Goal: Task Accomplishment & Management: Use online tool/utility

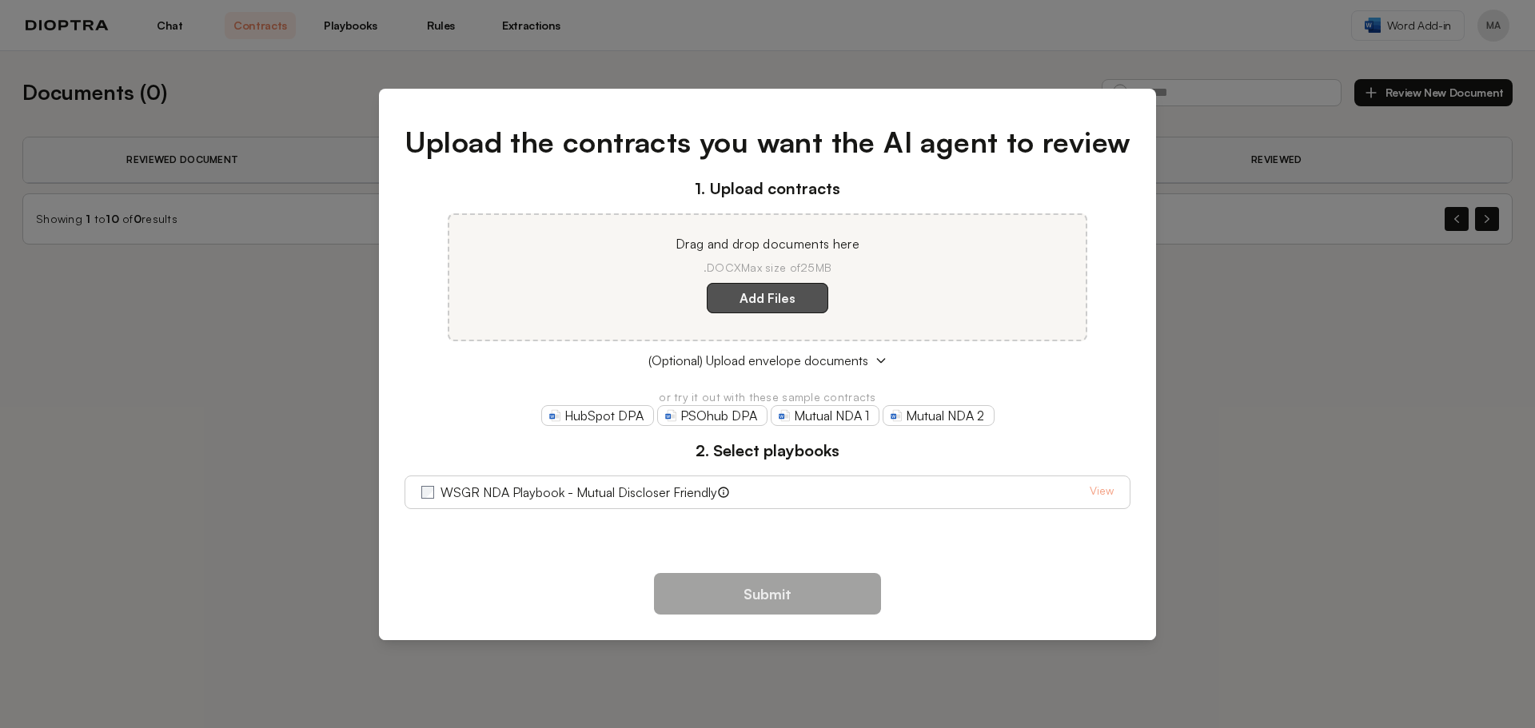
click at [809, 297] on label "Add Files" at bounding box center [768, 298] width 122 height 30
click at [0, 0] on here "Add Files" at bounding box center [0, 0] width 0 height 0
click at [868, 361] on button "(Optional) Upload envelope documents" at bounding box center [768, 360] width 727 height 19
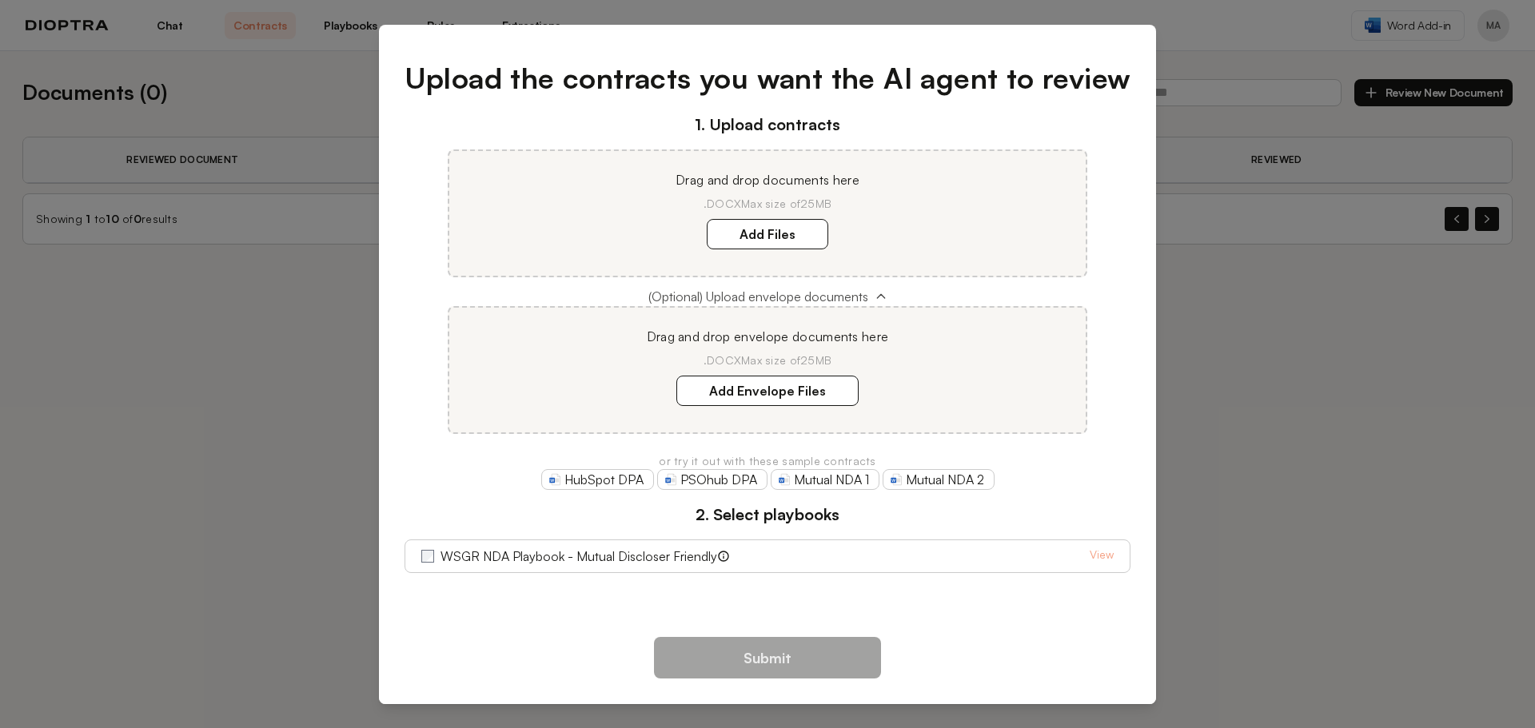
click at [878, 297] on icon at bounding box center [880, 296] width 7 height 4
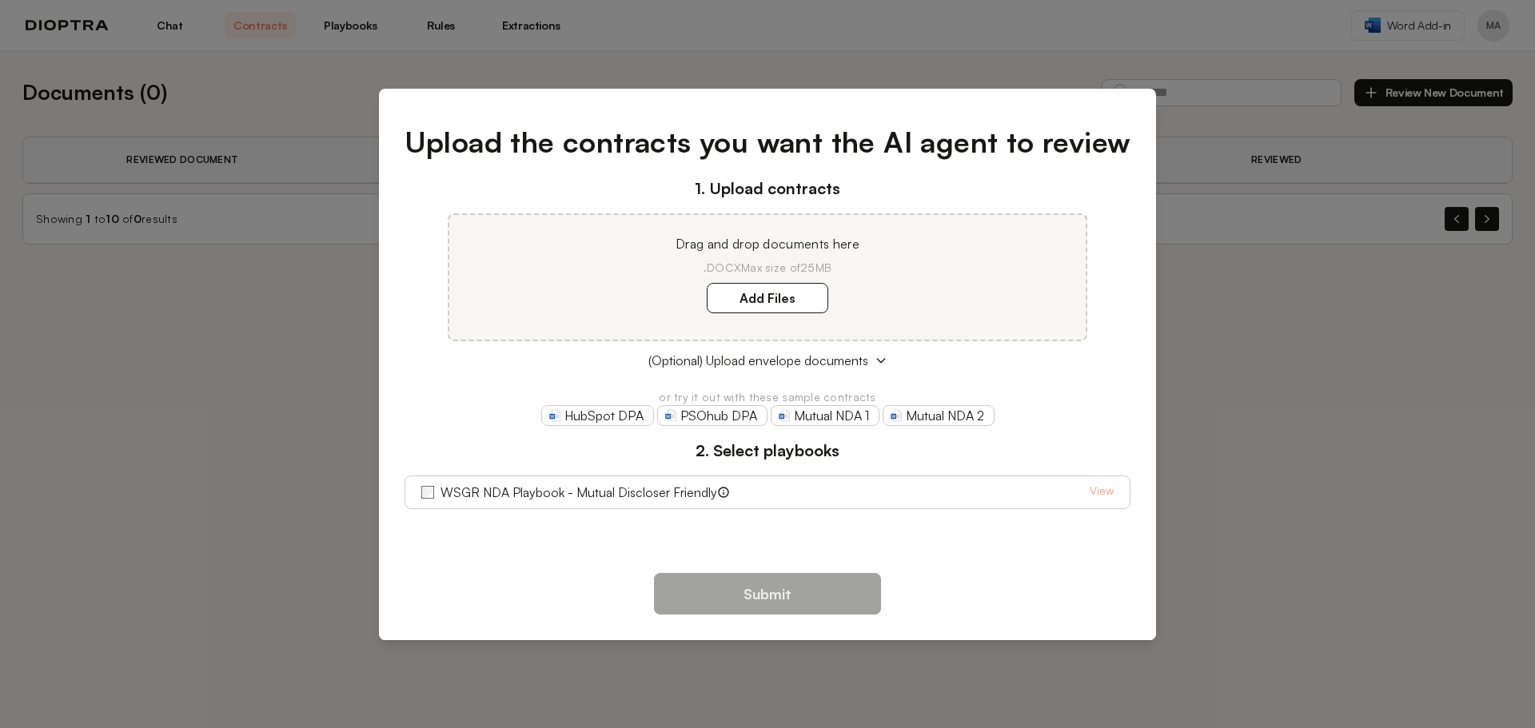
click at [908, 374] on div "1. Upload contracts Drag and drop documents here .DOCX Max size of 25MB Add Fil…" at bounding box center [768, 343] width 727 height 333
click at [558, 543] on div "Upload the contracts you want the AI agent to review 1. Upload contracts Drag a…" at bounding box center [768, 324] width 778 height 459
click at [767, 297] on label "Add Files" at bounding box center [768, 298] width 122 height 30
click at [0, 0] on here "Add Files" at bounding box center [0, 0] width 0 height 0
click at [791, 300] on label "Add Files" at bounding box center [768, 298] width 122 height 30
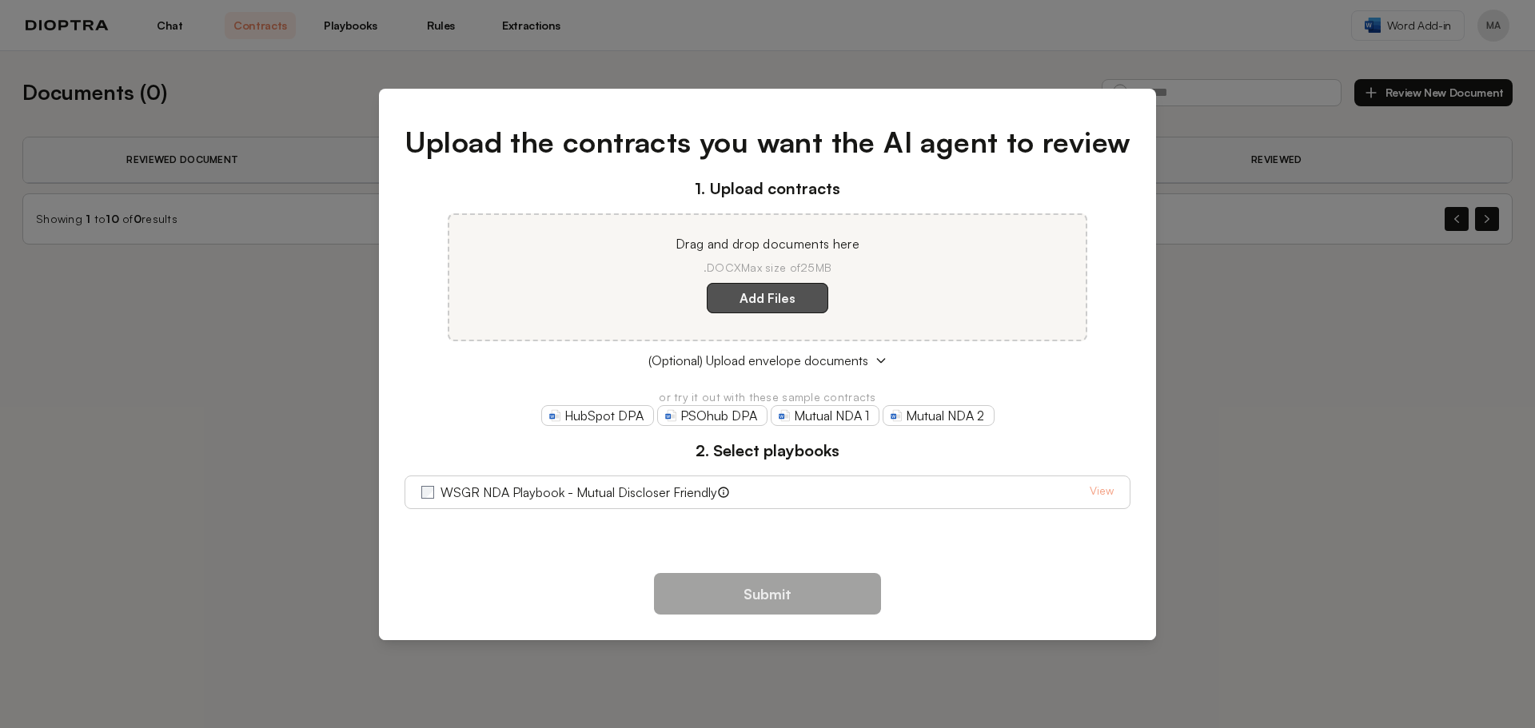
click at [0, 0] on here "Add Files" at bounding box center [0, 0] width 0 height 0
click at [875, 361] on icon at bounding box center [881, 360] width 13 height 13
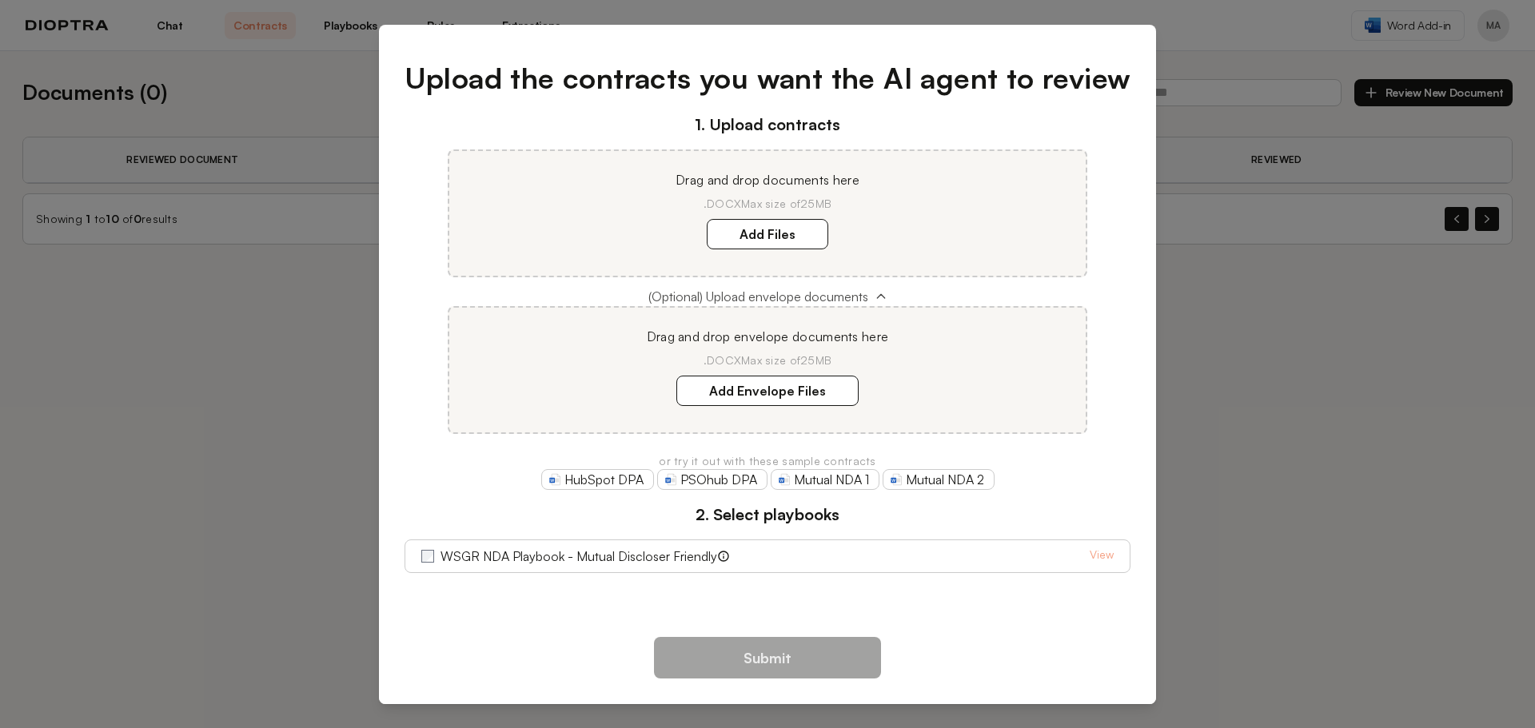
click at [872, 295] on button "(Optional) Upload envelope documents" at bounding box center [768, 296] width 727 height 19
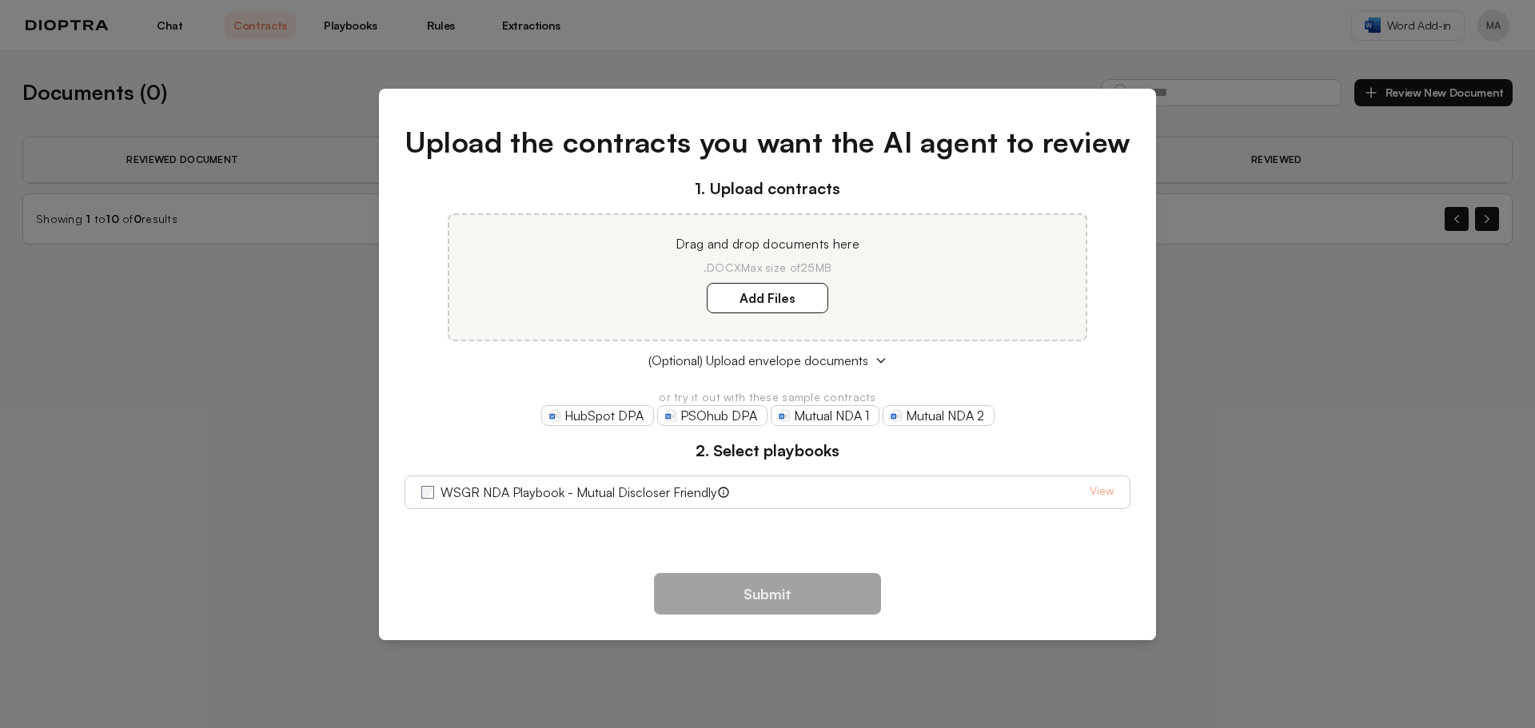
click at [168, 584] on div "Upload the contracts you want the AI agent to review 1. Upload contracts Drag a…" at bounding box center [767, 364] width 1535 height 728
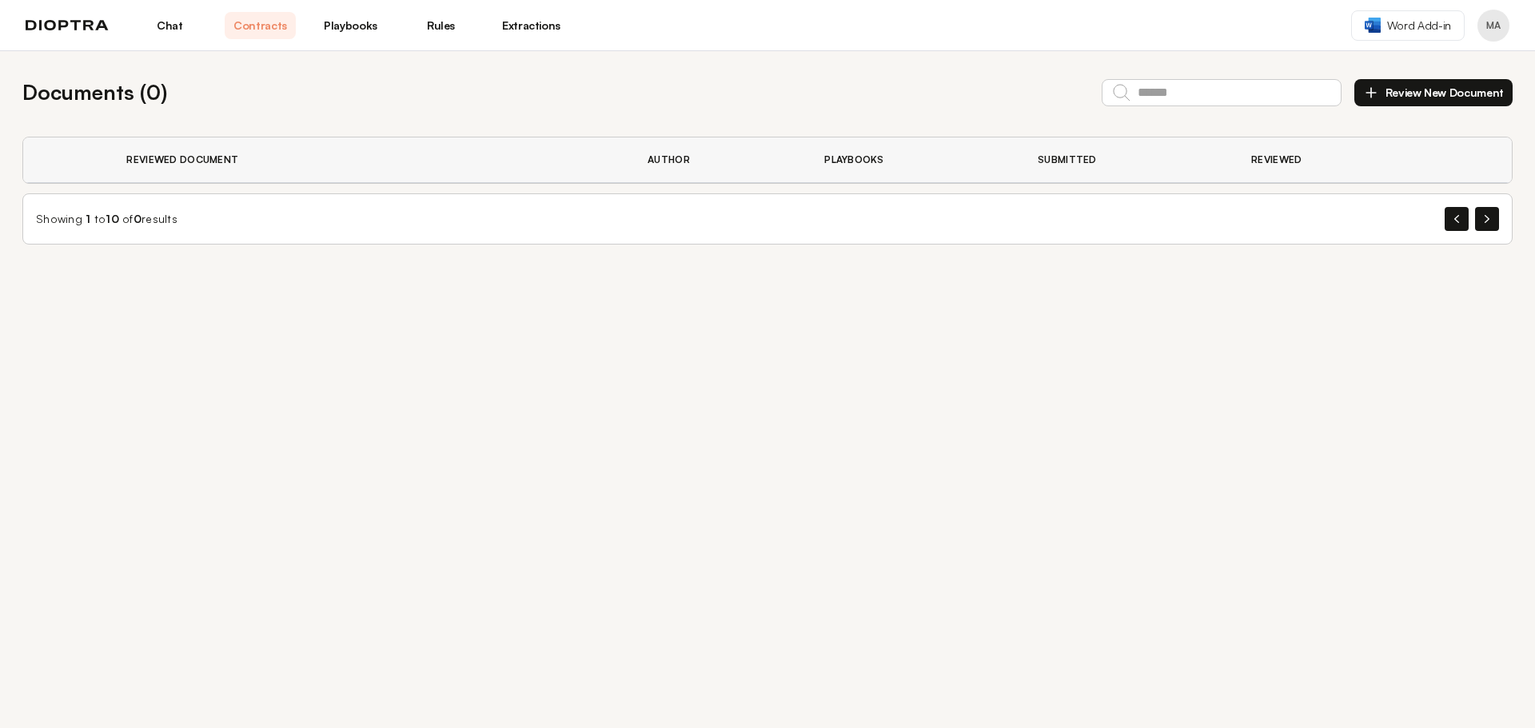
click at [53, 24] on img at bounding box center [67, 25] width 83 height 11
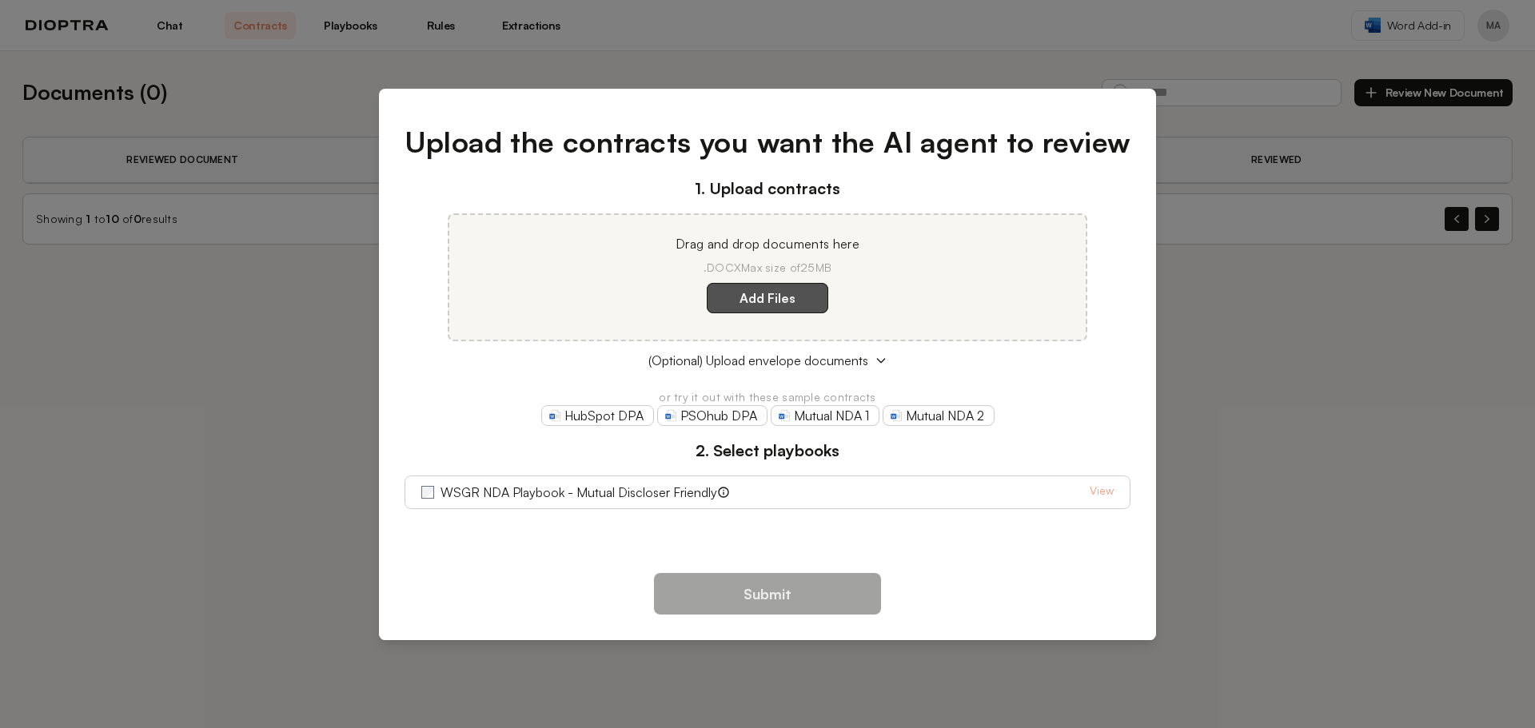
click at [779, 305] on label "Add Files" at bounding box center [768, 298] width 122 height 30
click at [0, 0] on here "Add Files" at bounding box center [0, 0] width 0 height 0
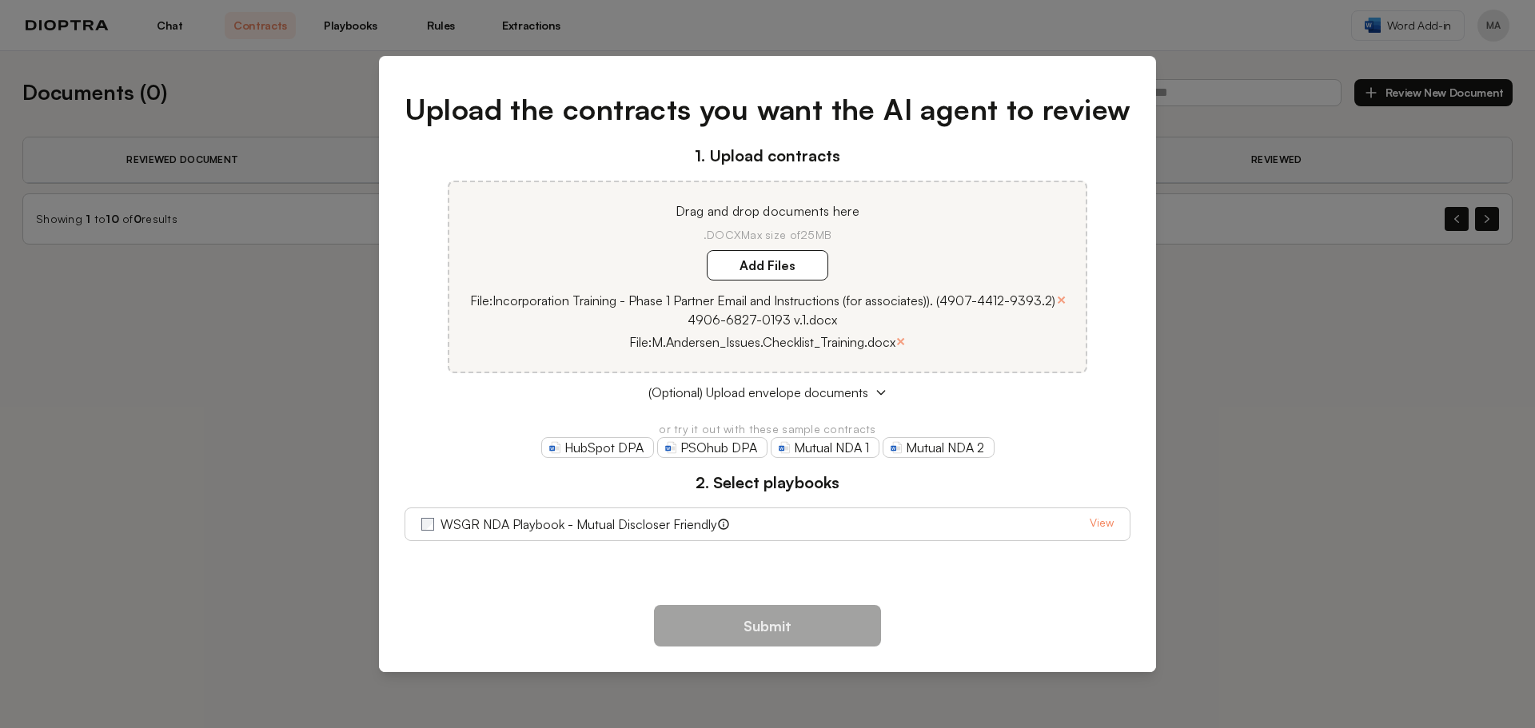
click at [1103, 524] on link "View" at bounding box center [1102, 524] width 24 height 19
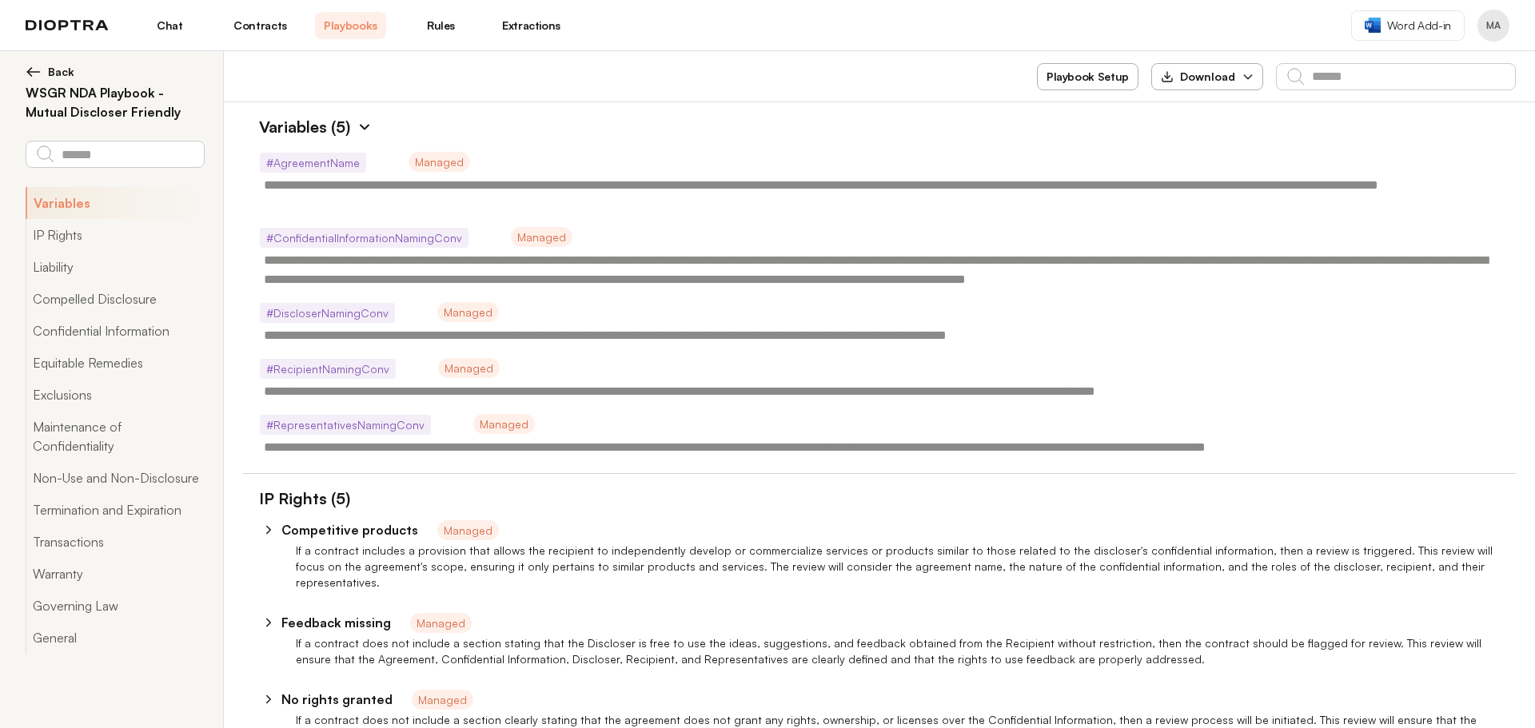
click at [1244, 76] on icon "button" at bounding box center [1247, 77] width 7 height 4
click at [1027, 140] on div "**********" at bounding box center [879, 301] width 1273 height 372
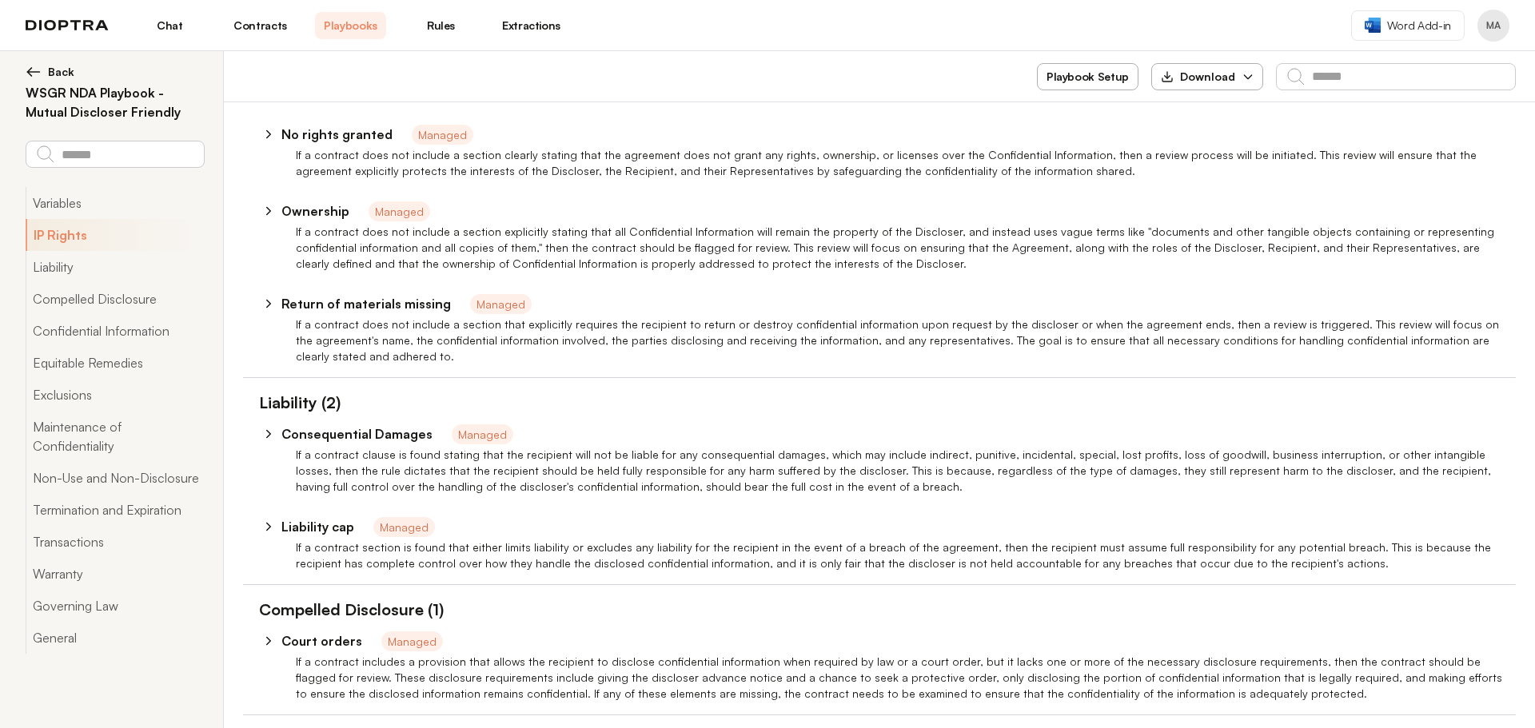
type textarea "*"
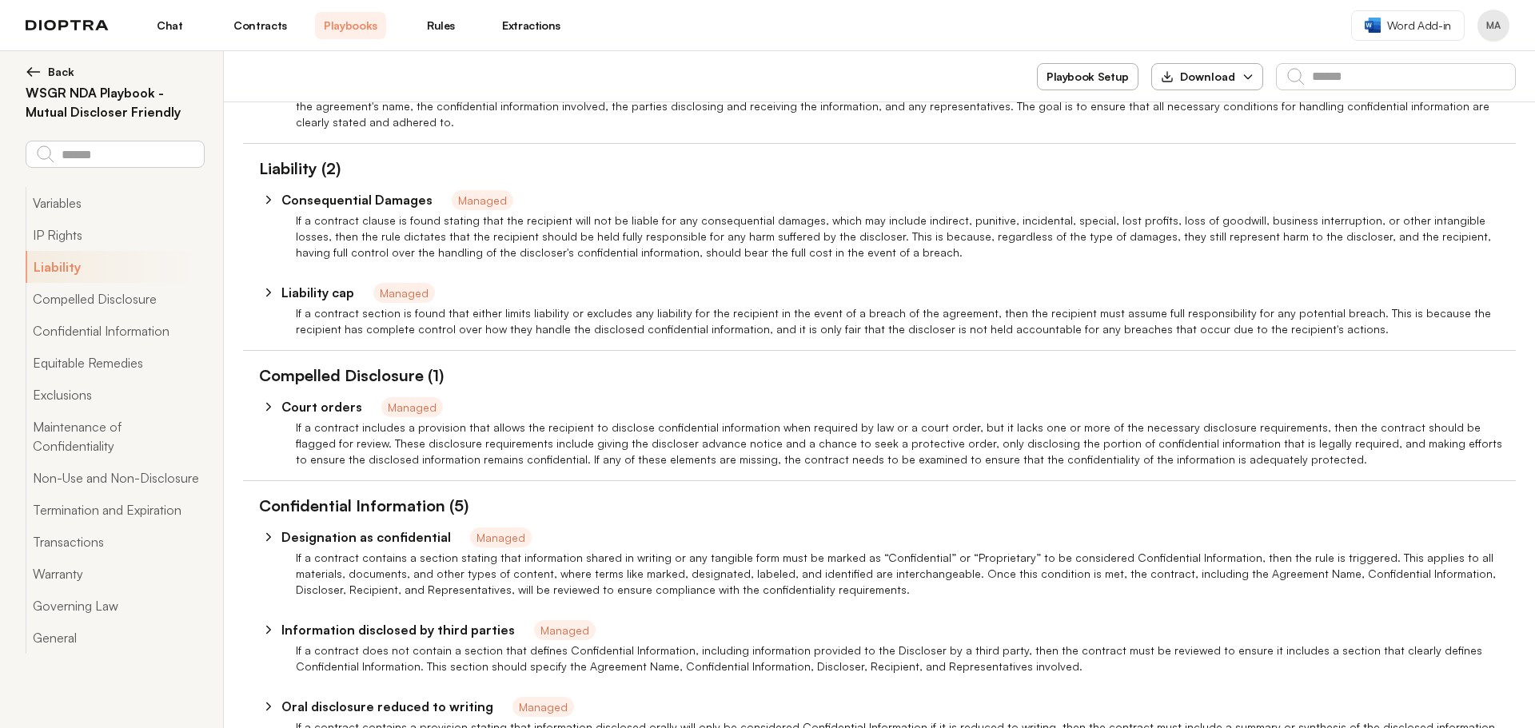
click at [269, 20] on link "Contracts" at bounding box center [260, 25] width 71 height 27
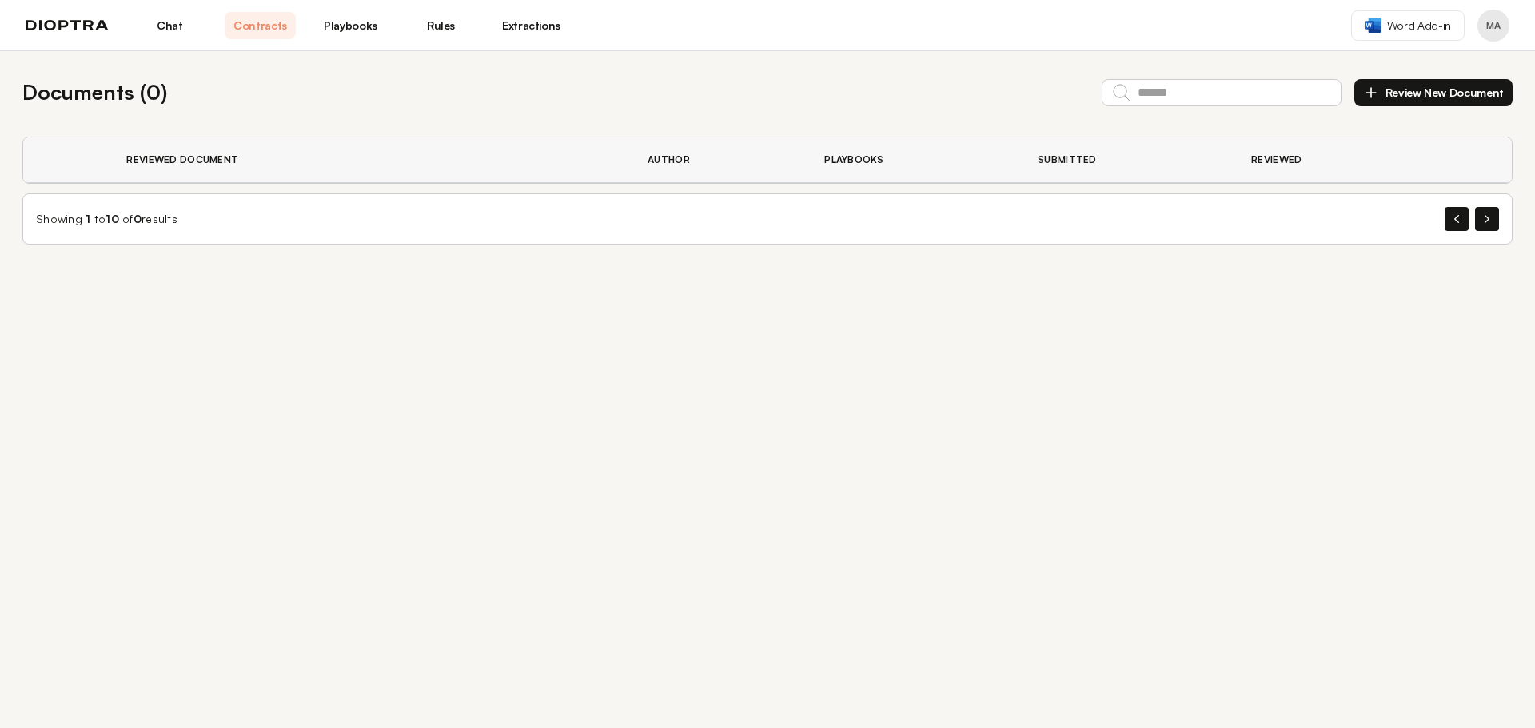
click at [175, 26] on link "Chat" at bounding box center [169, 25] width 71 height 27
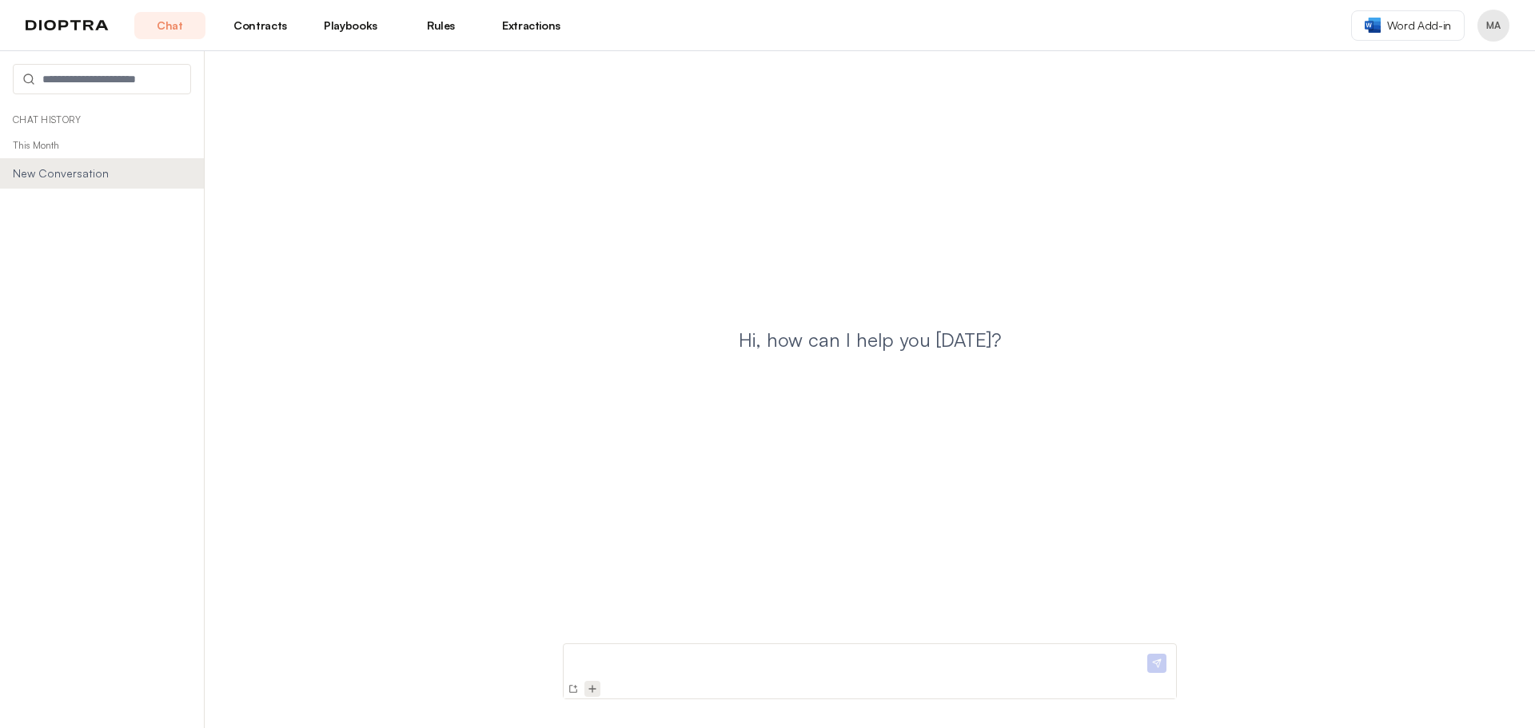
click at [588, 691] on img at bounding box center [592, 689] width 13 height 13
click at [595, 660] on img at bounding box center [592, 658] width 13 height 13
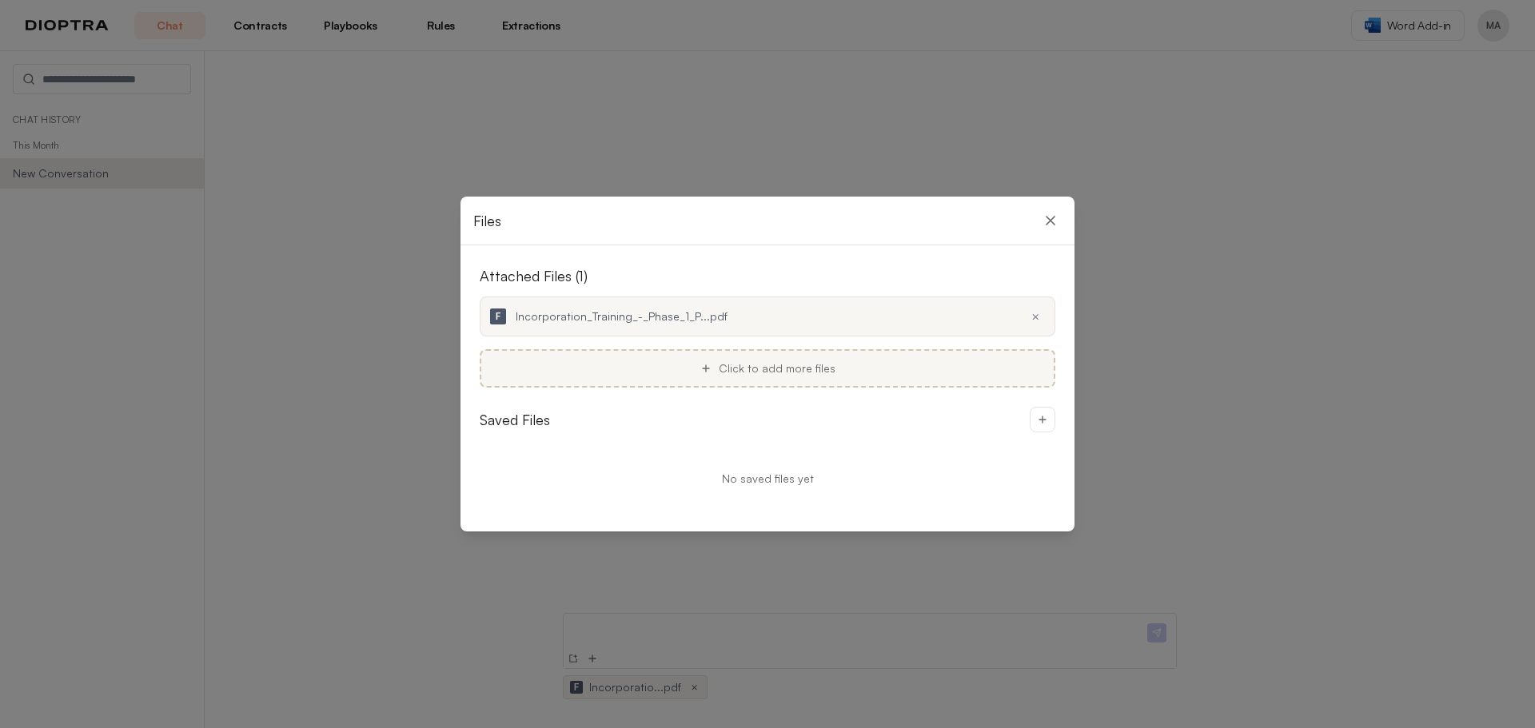
click at [802, 370] on span "Click to add more files" at bounding box center [777, 369] width 117 height 16
click at [756, 362] on span "Click to add more files" at bounding box center [777, 369] width 117 height 16
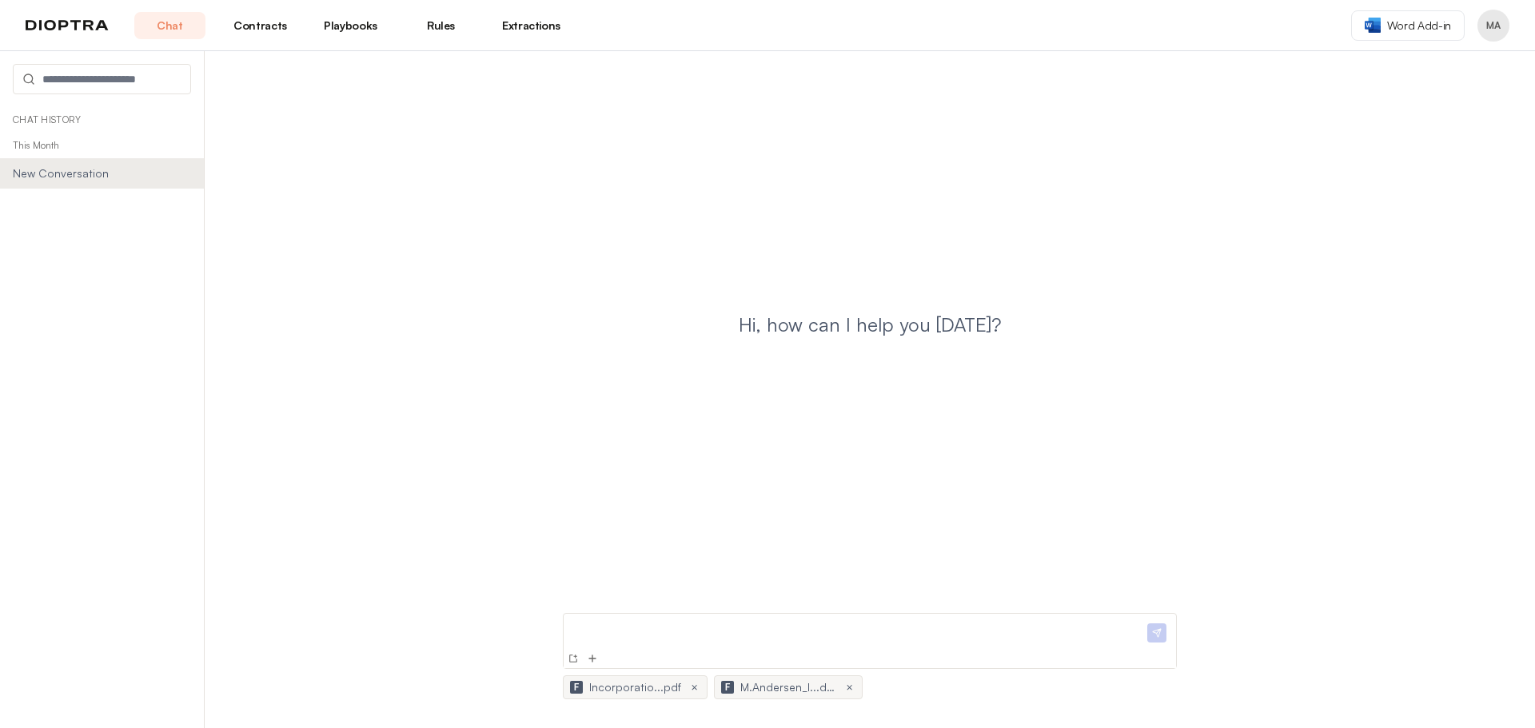
click at [716, 640] on div at bounding box center [857, 634] width 574 height 29
click at [758, 625] on p "**********" at bounding box center [857, 628] width 574 height 17
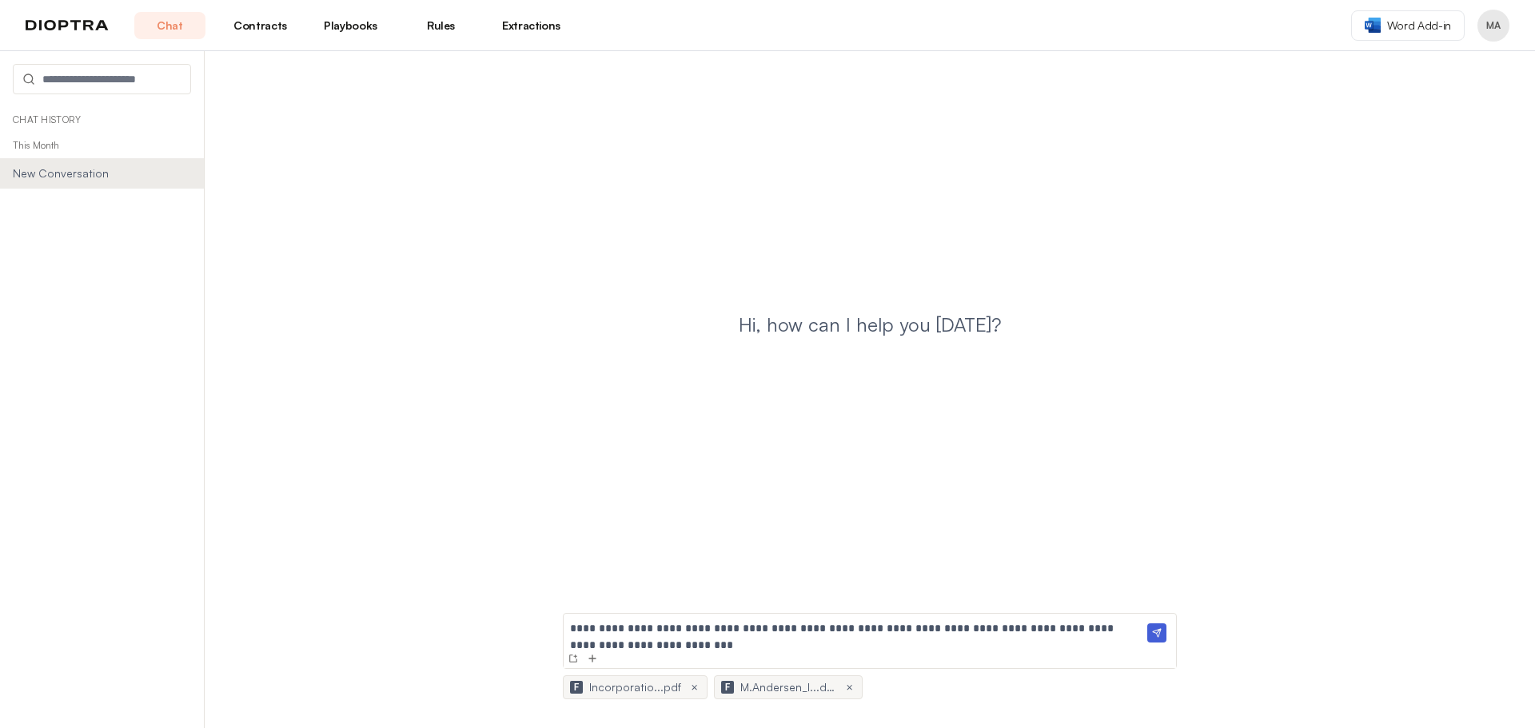
click at [1093, 628] on p "**********" at bounding box center [857, 628] width 574 height 17
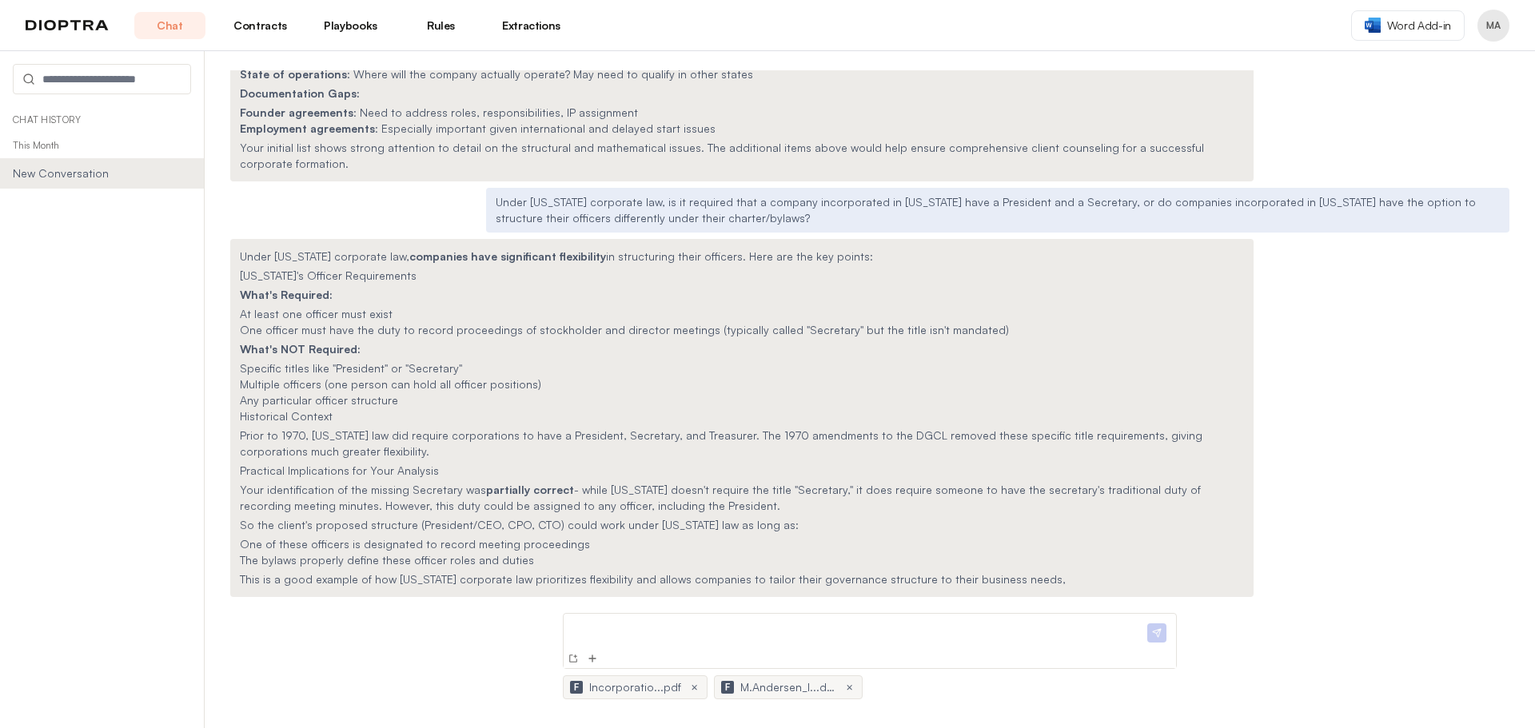
scroll to position [500, 0]
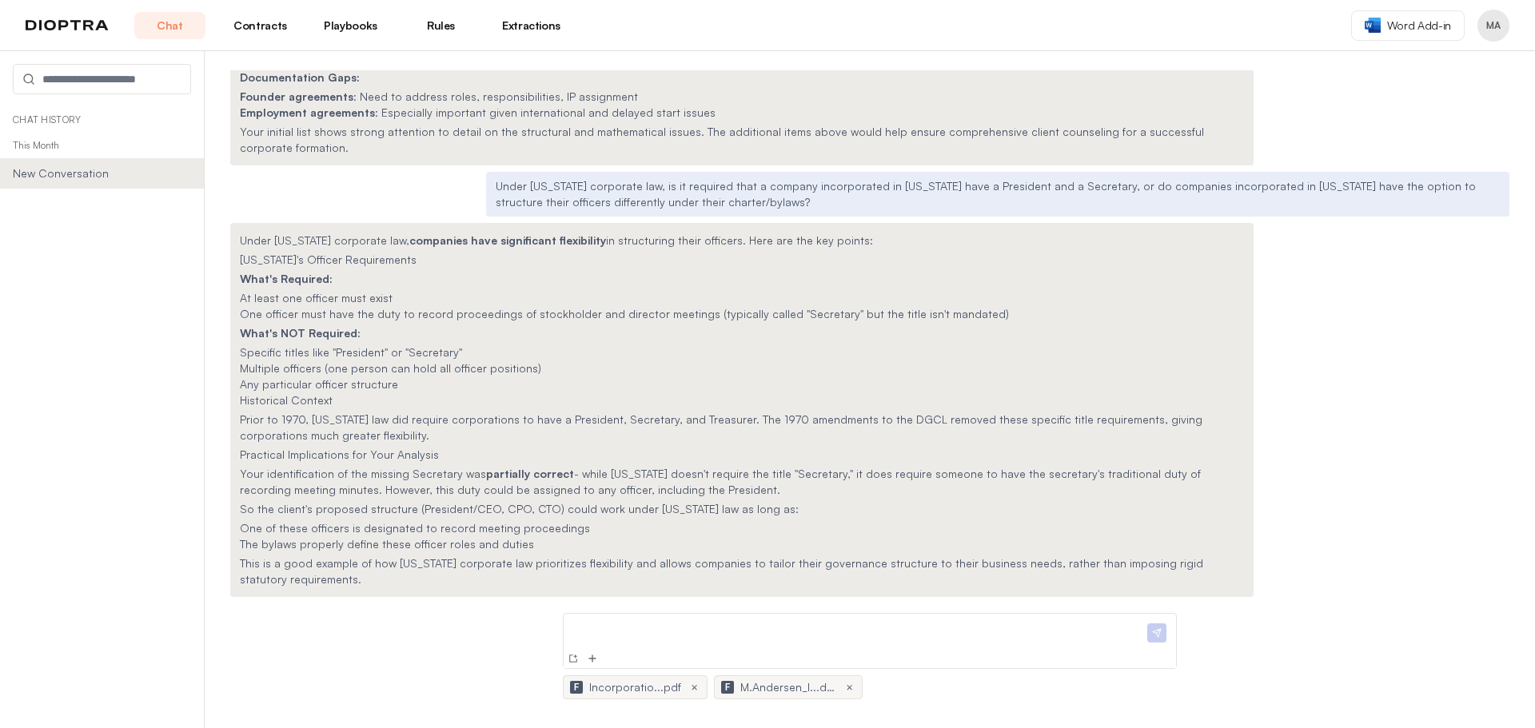
click at [34, 429] on div "Chat History This Month New Conversation" at bounding box center [102, 417] width 204 height 621
click at [342, 684] on div "Look at the fictitious example email in the .pdf file entitled Incorporation tr…" at bounding box center [870, 389] width 1330 height 677
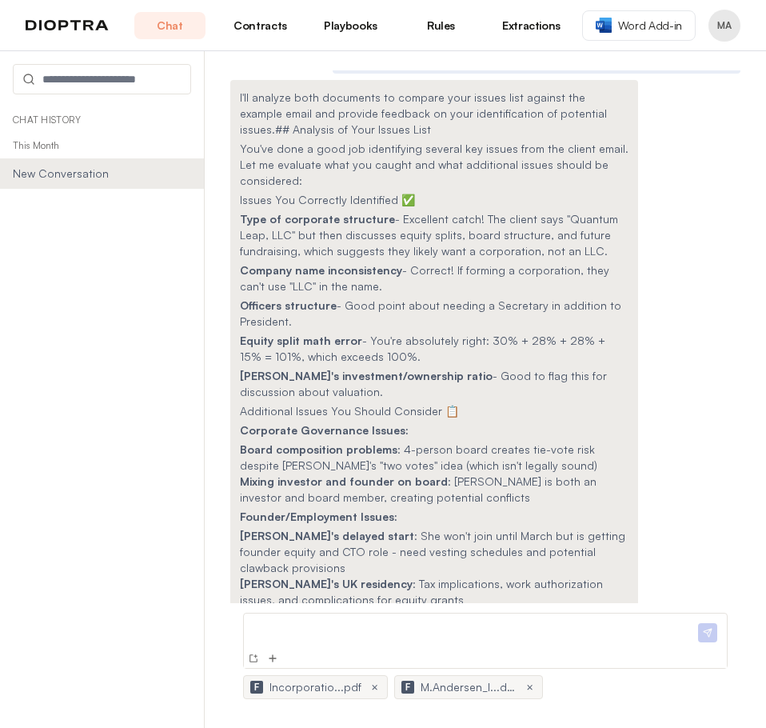
scroll to position [100, 0]
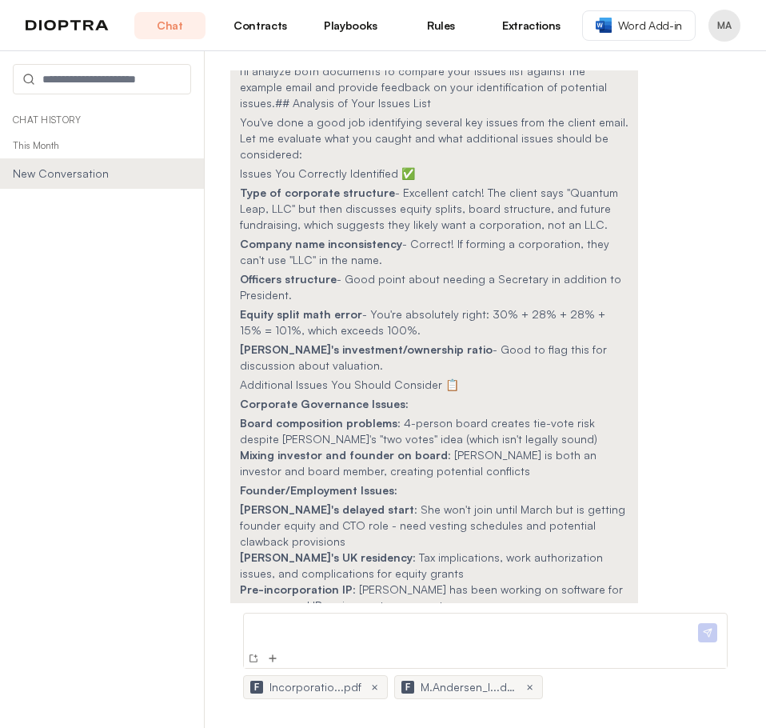
click at [584, 632] on p at bounding box center [472, 628] width 445 height 17
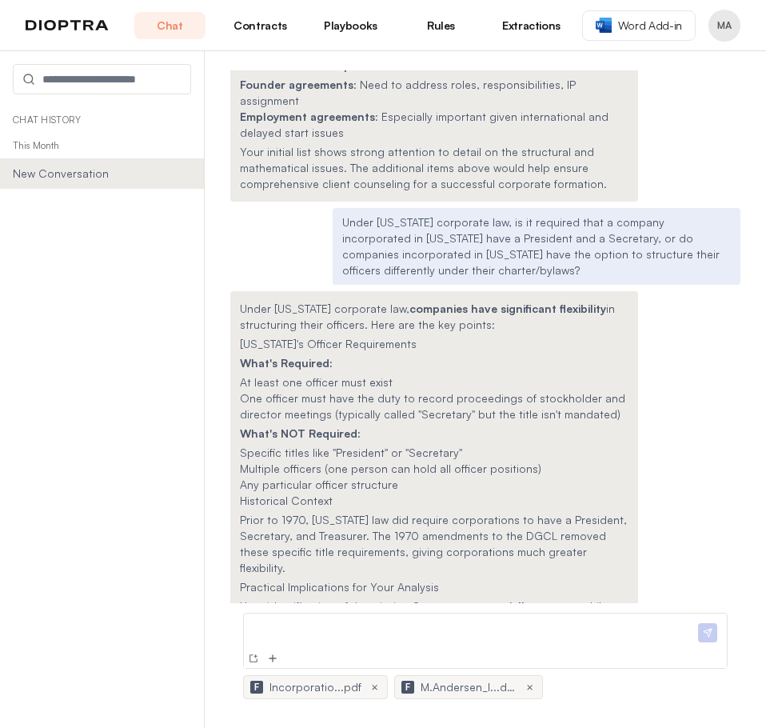
scroll to position [996, 0]
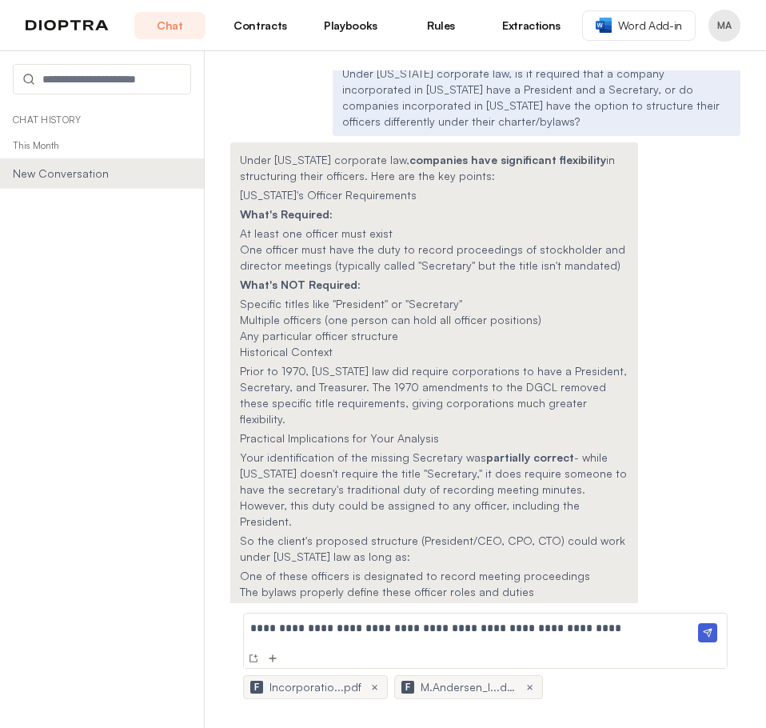
click at [714, 628] on img at bounding box center [707, 632] width 19 height 19
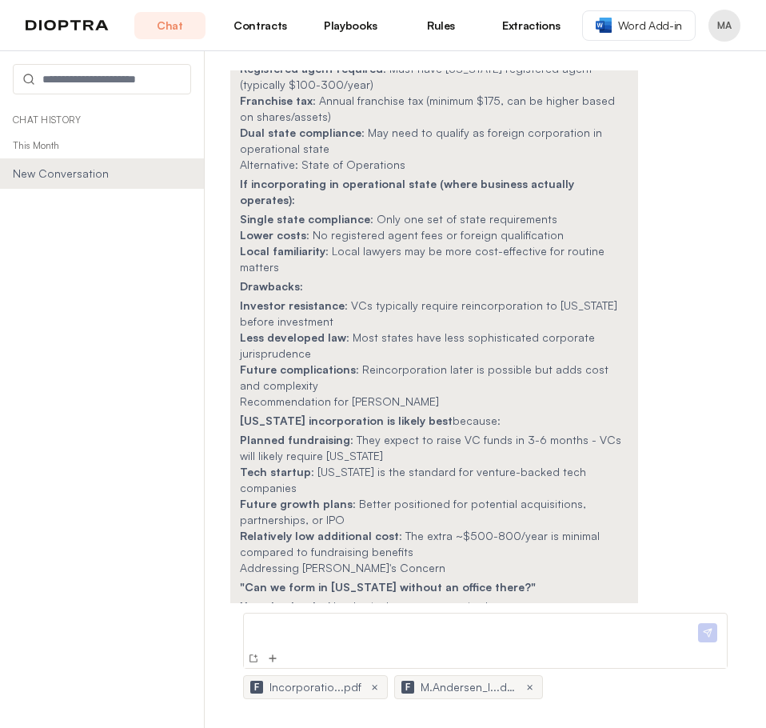
scroll to position [1933, 0]
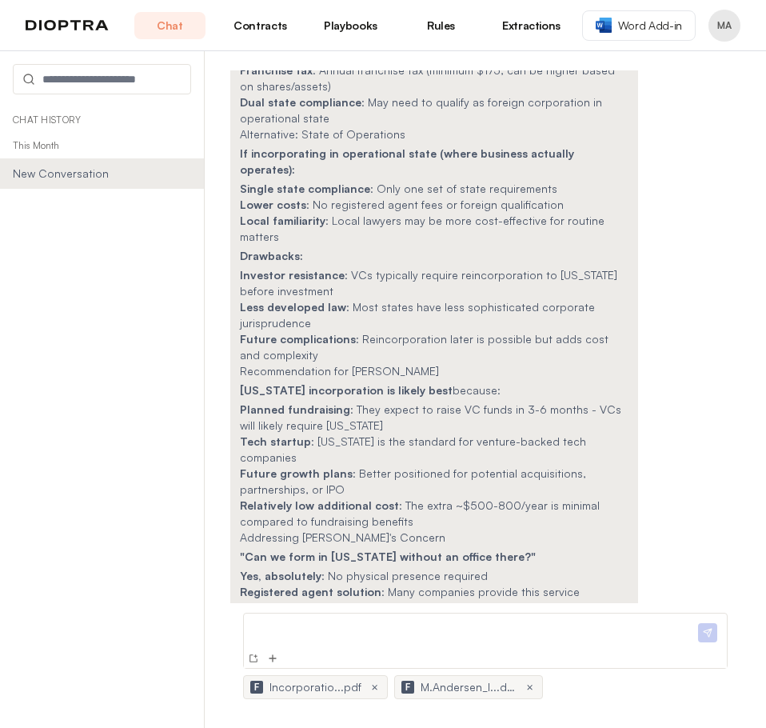
click at [542, 633] on p at bounding box center [472, 628] width 445 height 17
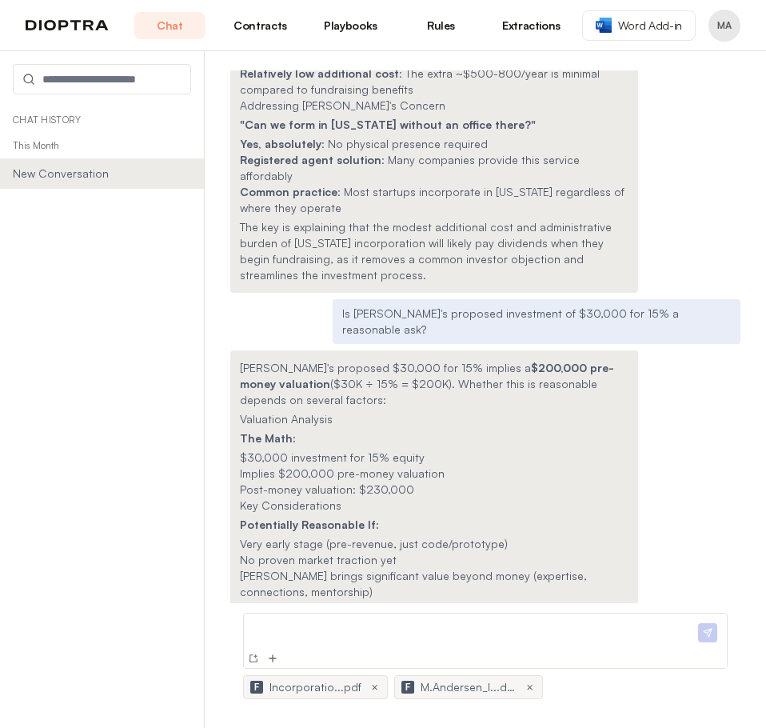
scroll to position [2765, 0]
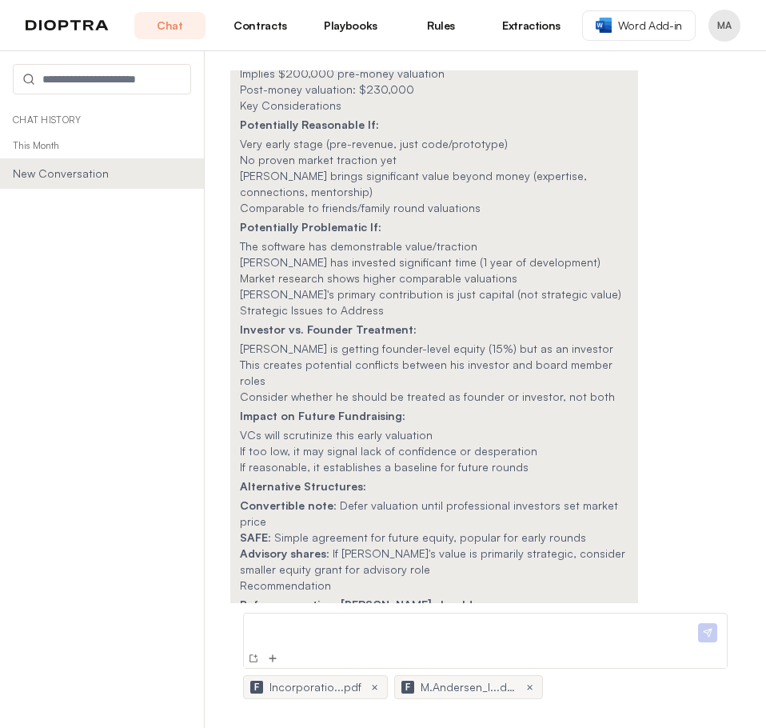
click at [569, 642] on div at bounding box center [472, 634] width 445 height 29
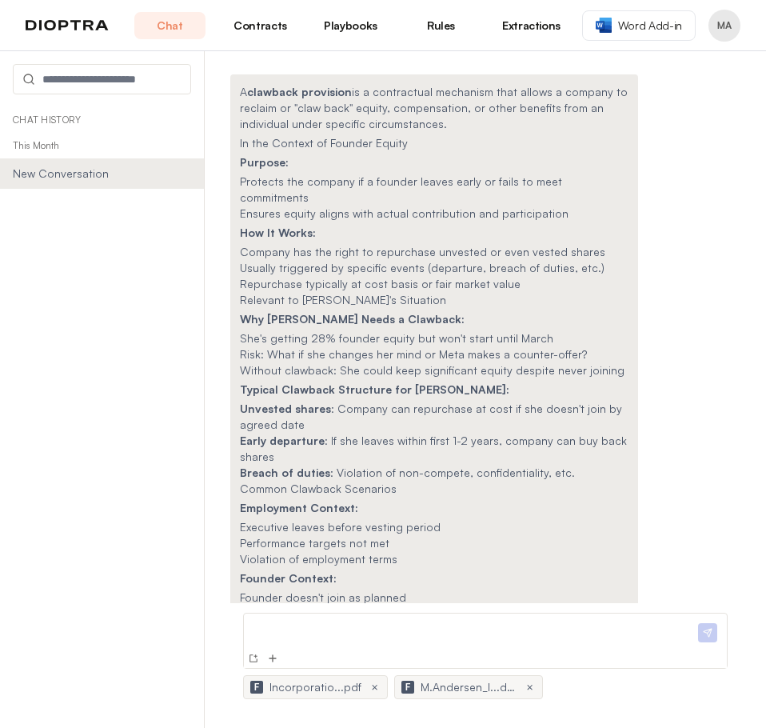
scroll to position [4364, 0]
